Goal: Information Seeking & Learning: Find specific fact

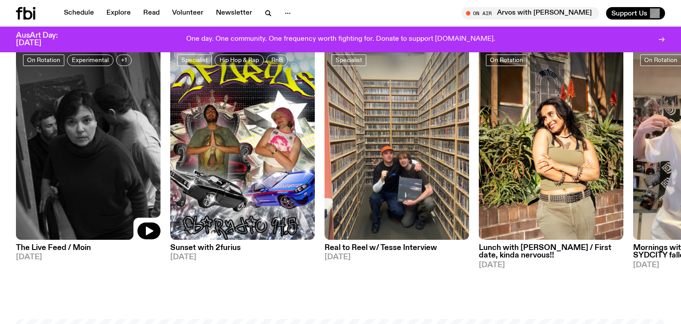
scroll to position [230, 0]
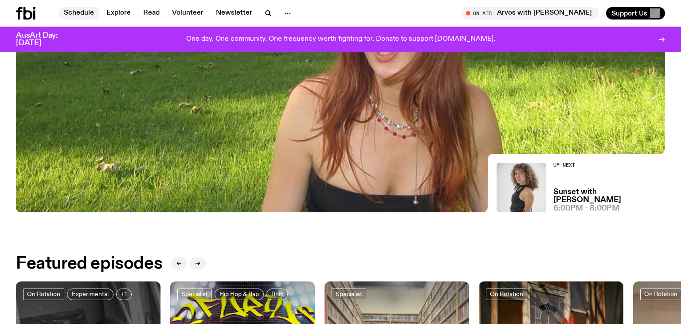
click at [75, 12] on link "Schedule" at bounding box center [79, 13] width 41 height 12
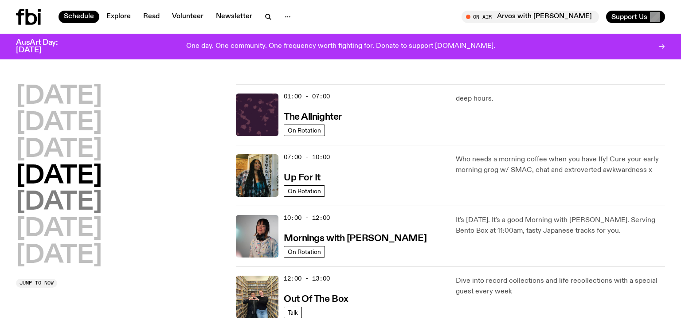
click at [63, 211] on h2 "Friday" at bounding box center [59, 202] width 86 height 25
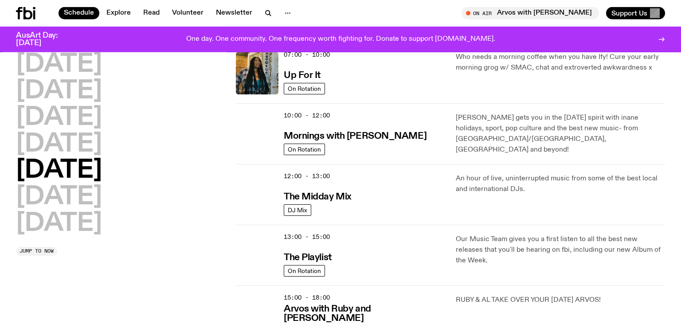
scroll to position [212, 0]
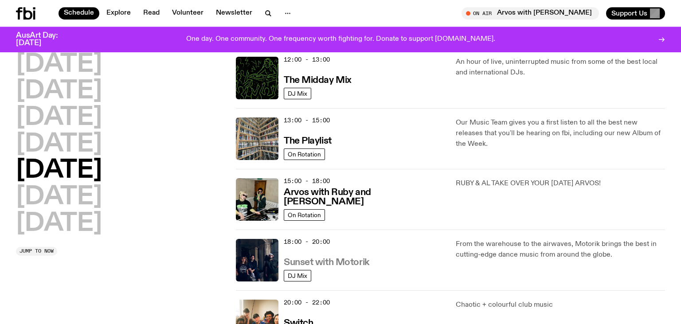
click at [325, 262] on h3 "Sunset with Motorik" at bounding box center [327, 262] width 86 height 9
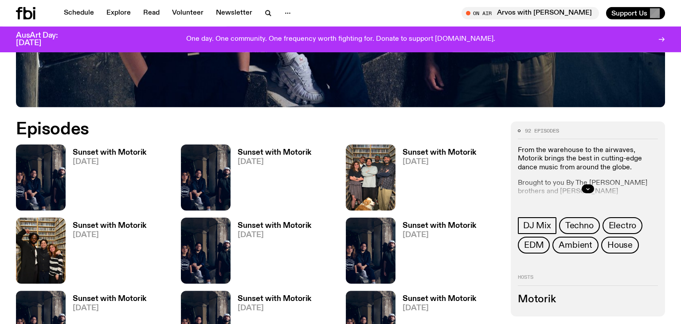
scroll to position [374, 0]
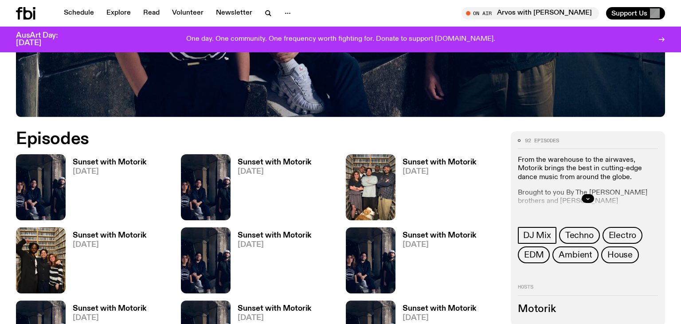
click at [284, 237] on h3 "Sunset with Motorik" at bounding box center [275, 236] width 74 height 8
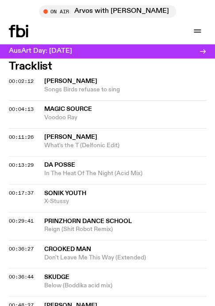
scroll to position [454, 0]
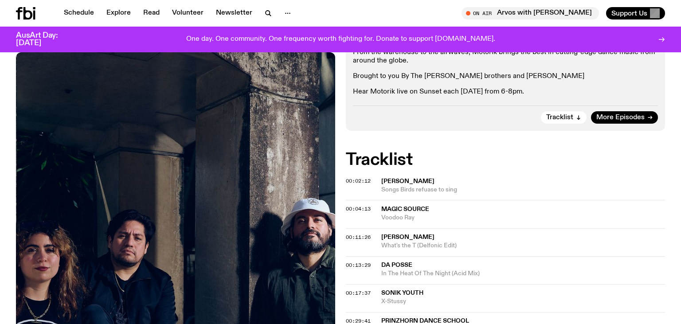
scroll to position [185, 0]
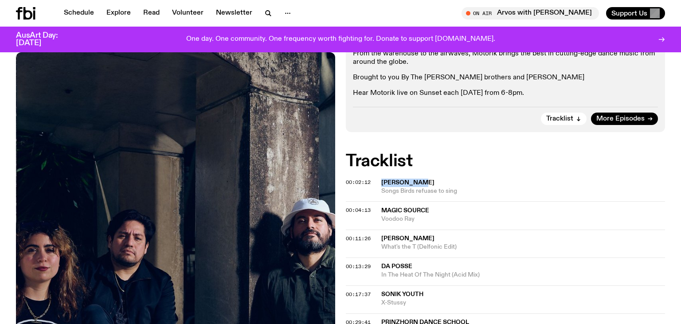
drag, startPoint x: 382, startPoint y: 179, endPoint x: 420, endPoint y: 184, distance: 38.9
click at [420, 184] on span "[PERSON_NAME]" at bounding box center [523, 183] width 284 height 8
click at [414, 168] on h2 "Tracklist" at bounding box center [505, 161] width 319 height 16
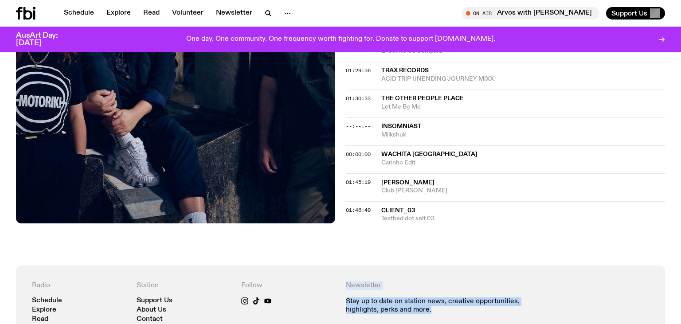
scroll to position [743, 0]
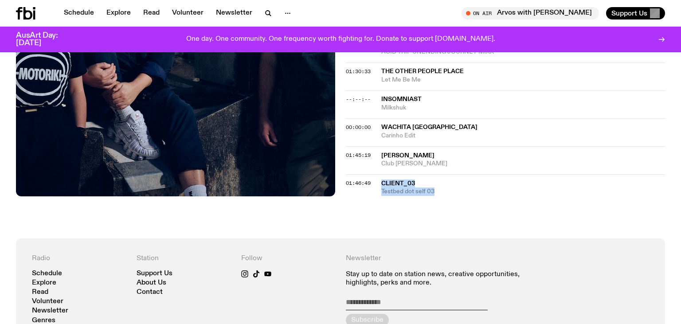
drag, startPoint x: 378, startPoint y: 180, endPoint x: 456, endPoint y: 192, distance: 78.5
copy div "Client_03 Testbed dot self 03"
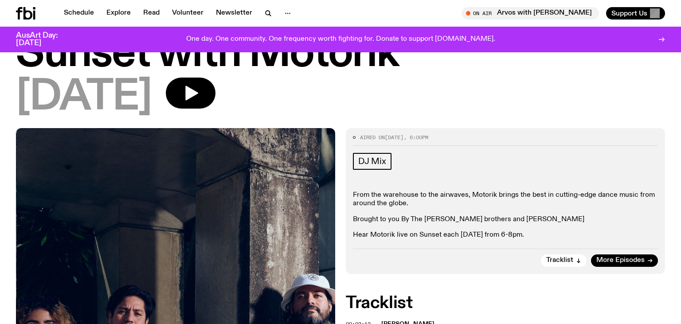
scroll to position [47, 0]
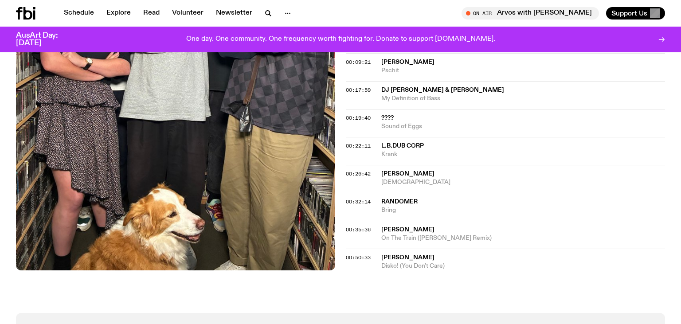
scroll to position [458, 0]
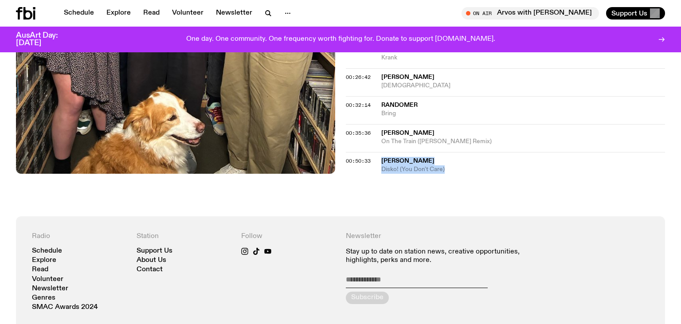
drag, startPoint x: 380, startPoint y: 223, endPoint x: 461, endPoint y: 170, distance: 96.0
click at [461, 170] on div "Tracklist 00:05:19 Lonnie Liston Smith Expansions 00:07:06 Tegel Boys Fall In L…" at bounding box center [505, 26] width 319 height 293
copy div "Superpitcher Disko! (You Don't Care)"
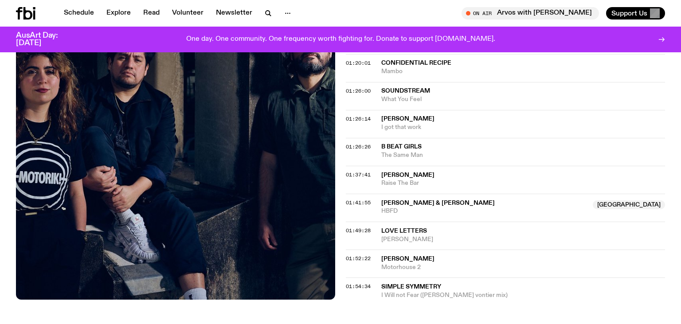
scroll to position [816, 0]
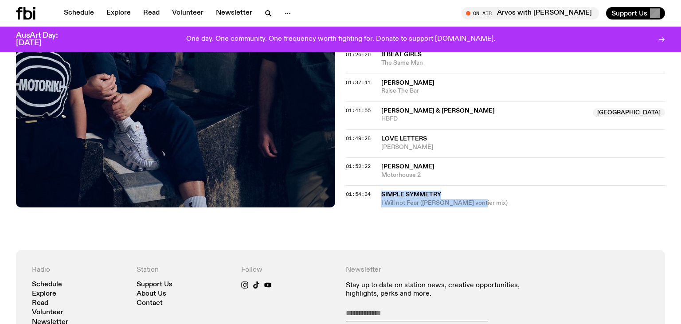
drag, startPoint x: 380, startPoint y: 178, endPoint x: 476, endPoint y: 208, distance: 100.3
copy div "Simple Symmetry I Will not Fear (inigo vontier mix)"
